Goal: Transaction & Acquisition: Purchase product/service

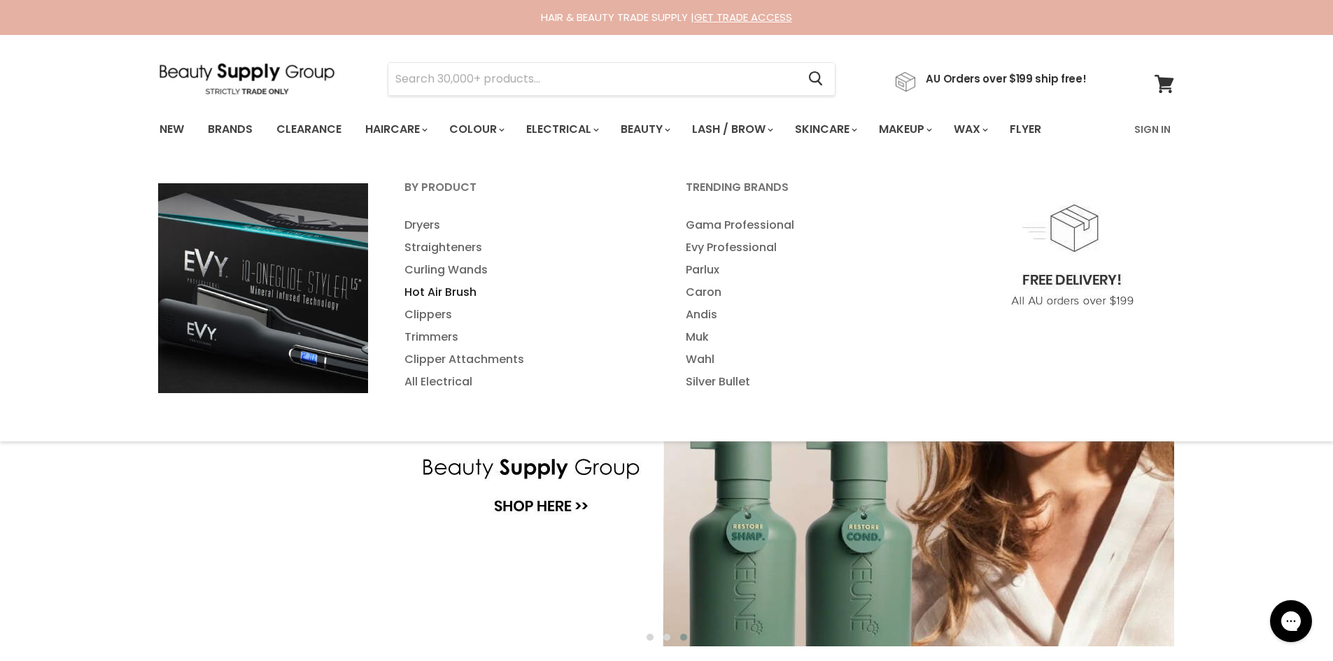
click at [451, 295] on link "Hot Air Brush" at bounding box center [526, 292] width 279 height 22
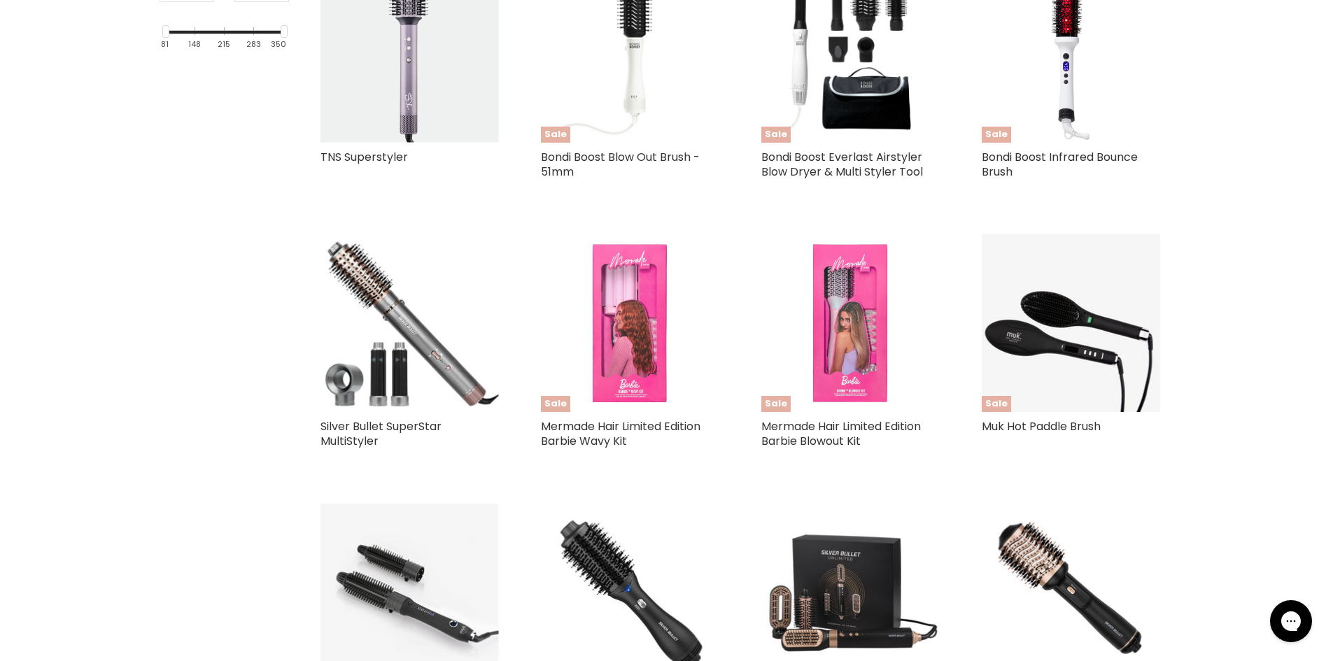
scroll to position [770, 0]
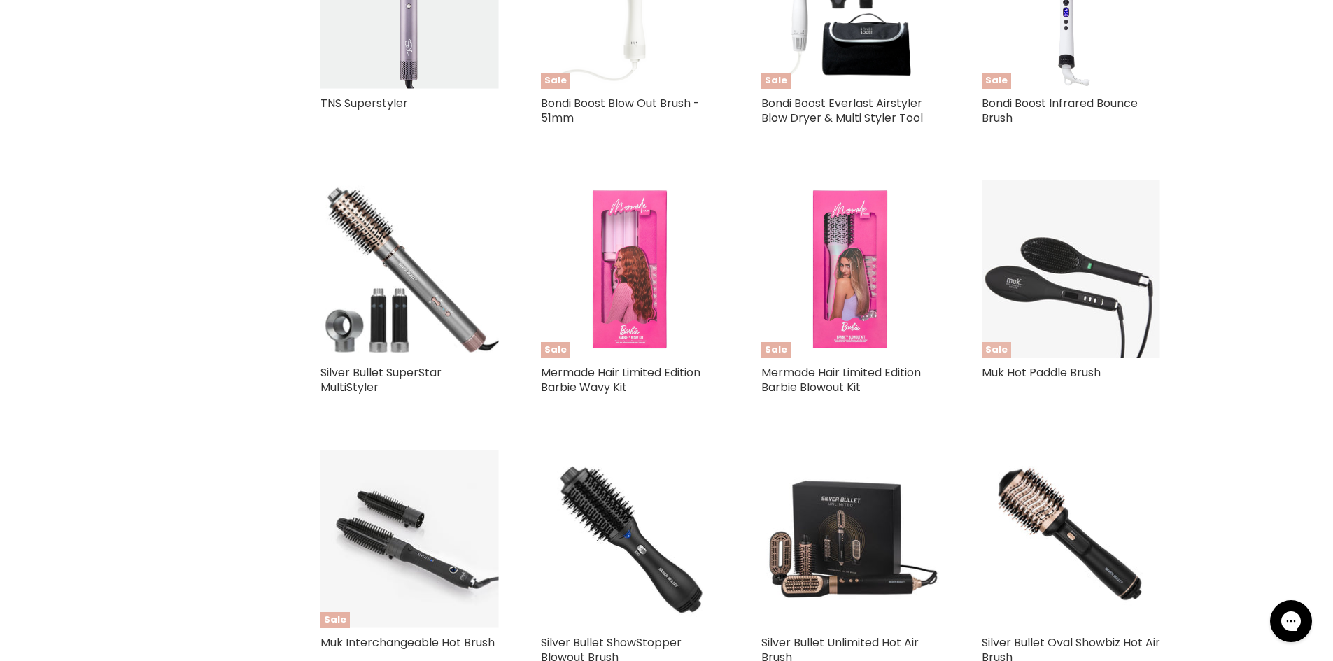
click at [1054, 334] on img "Main content" at bounding box center [1071, 269] width 178 height 178
